Goal: Find specific page/section: Find specific page/section

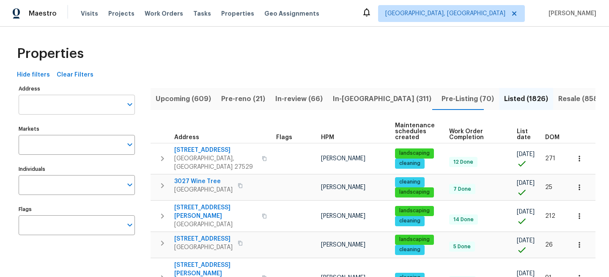
click at [92, 105] on input "Address" at bounding box center [71, 105] width 104 height 20
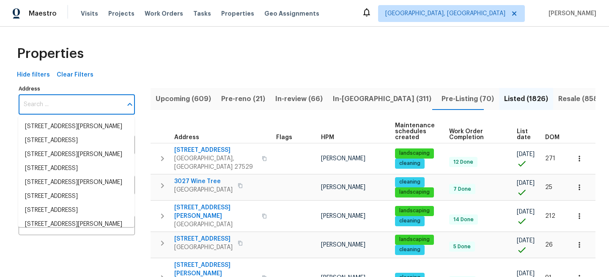
paste input "2222 Trent Rd"
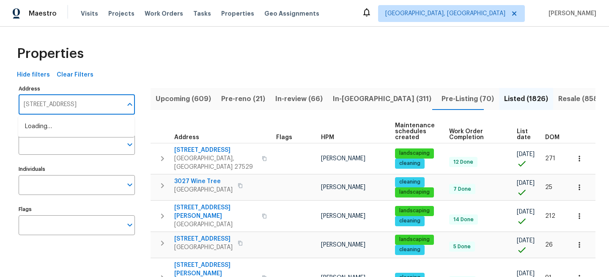
type input "2222 Trent Rd"
click at [48, 128] on li "2222 Trent Rd Columbus OH 43229" at bounding box center [76, 127] width 116 height 14
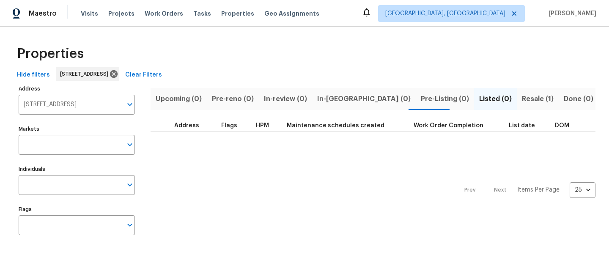
click at [522, 98] on span "Resale (1)" at bounding box center [538, 99] width 32 height 12
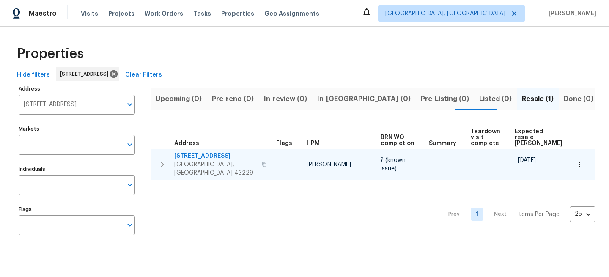
click at [200, 156] on span "2222 Trent Rd" at bounding box center [215, 156] width 82 height 8
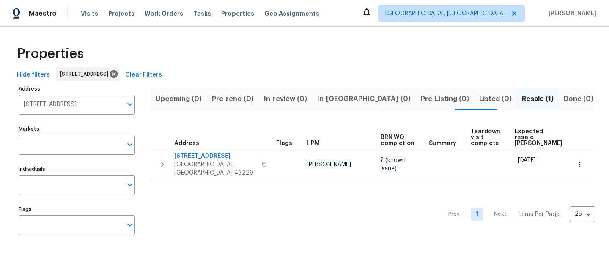
click at [162, 71] on span "Clear Filters" at bounding box center [143, 75] width 37 height 11
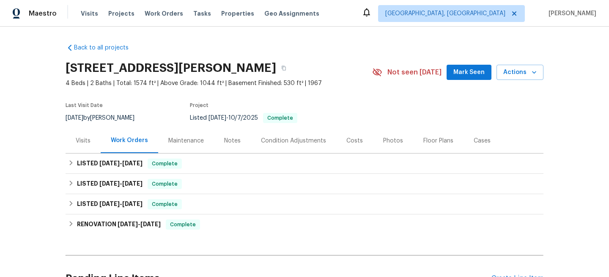
click at [85, 140] on div "Visits" at bounding box center [83, 141] width 15 height 8
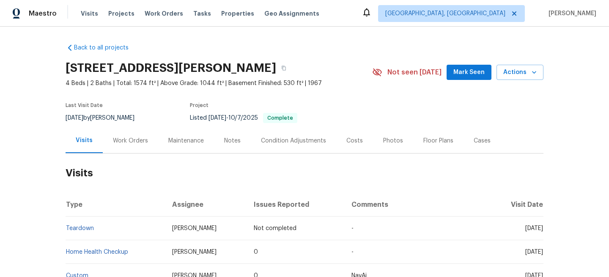
scroll to position [176, 0]
